Goal: Book appointment/travel/reservation

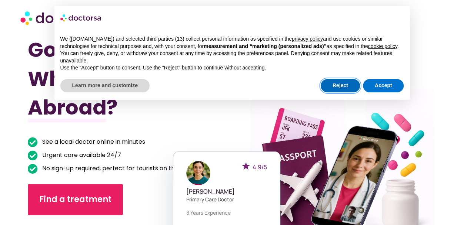
click at [340, 81] on button "Reject" at bounding box center [340, 85] width 39 height 13
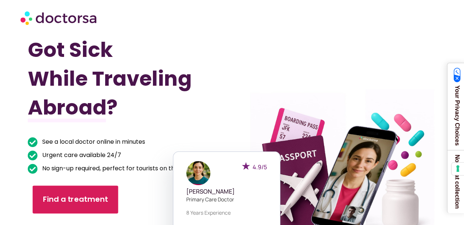
click at [88, 194] on link "Find a treatment" at bounding box center [75, 200] width 85 height 28
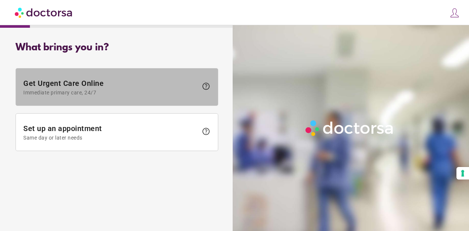
click at [127, 79] on span "Get Urgent Care Online Immediate primary care, 24/7" at bounding box center [110, 87] width 175 height 17
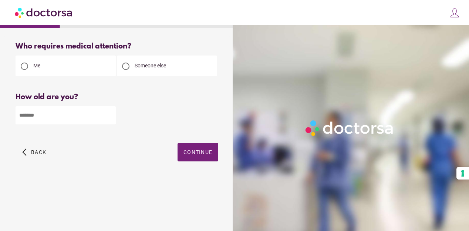
click at [86, 111] on input "number" at bounding box center [66, 115] width 100 height 18
type input "**"
click at [196, 151] on span "Continue" at bounding box center [198, 152] width 29 height 6
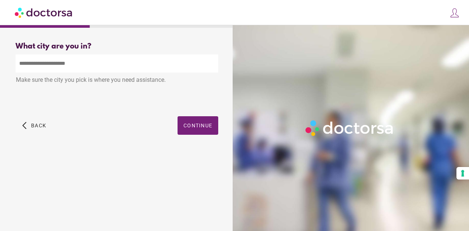
click at [108, 73] on input "text" at bounding box center [117, 63] width 203 height 18
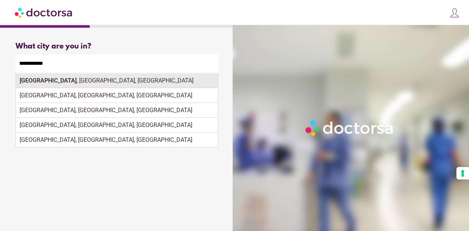
click at [91, 80] on div "[GEOGRAPHIC_DATA] , [GEOGRAPHIC_DATA], [GEOGRAPHIC_DATA]" at bounding box center [117, 80] width 202 height 15
type input "**********"
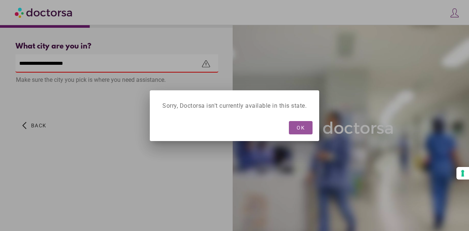
click at [202, 127] on div "OK" at bounding box center [235, 128] width 162 height 20
click at [302, 128] on span "OK" at bounding box center [301, 128] width 8 height 6
